Goal: Navigation & Orientation: Find specific page/section

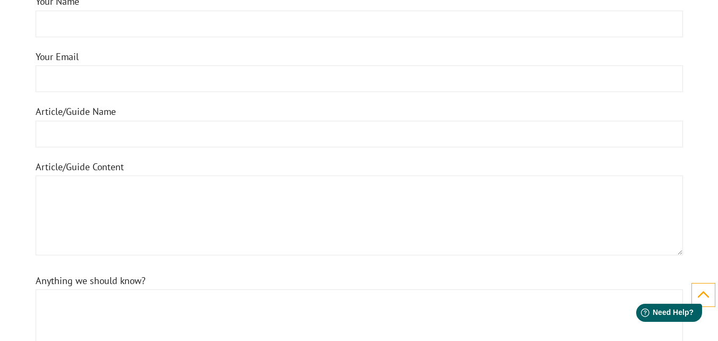
scroll to position [1893, 0]
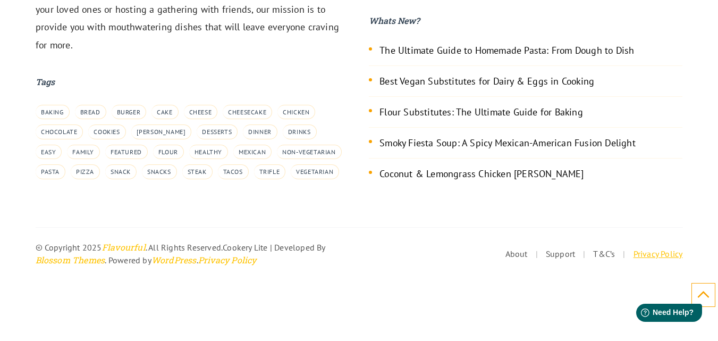
click at [651, 255] on link "Privacy Policy" at bounding box center [658, 253] width 49 height 11
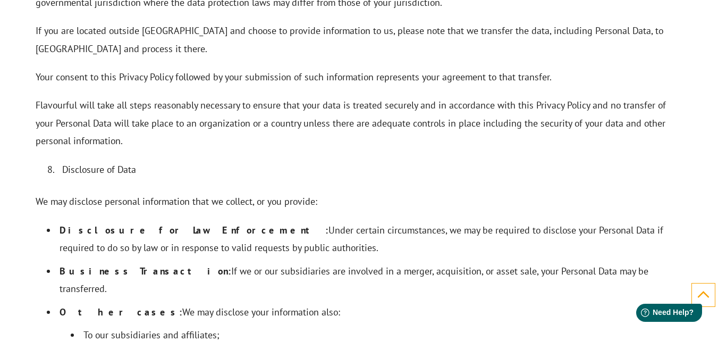
scroll to position [3283, 0]
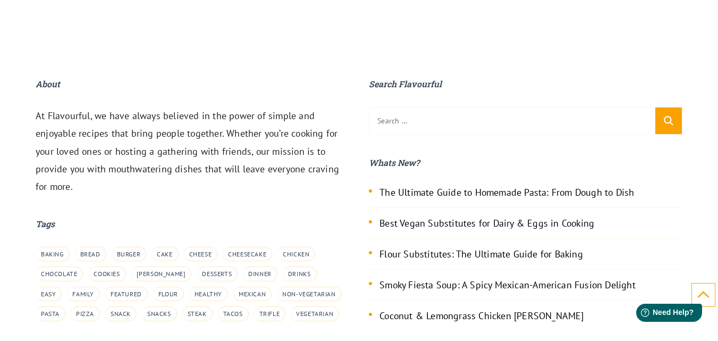
drag, startPoint x: 722, startPoint y: 29, endPoint x: 726, endPoint y: 343, distance: 314.3
